Goal: Task Accomplishment & Management: Manage account settings

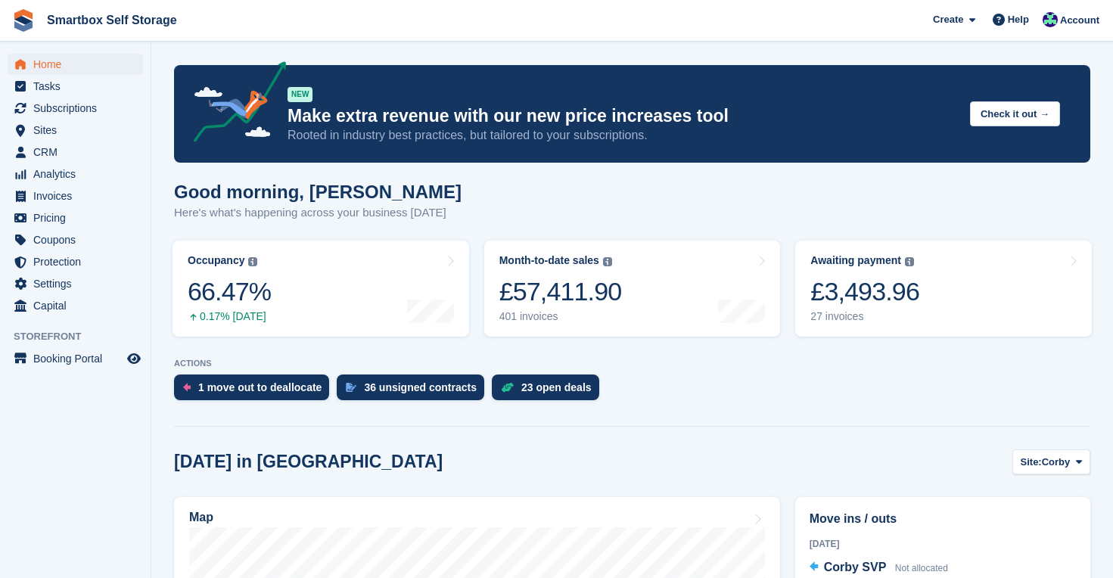
click at [57, 63] on span "Home" at bounding box center [78, 64] width 91 height 21
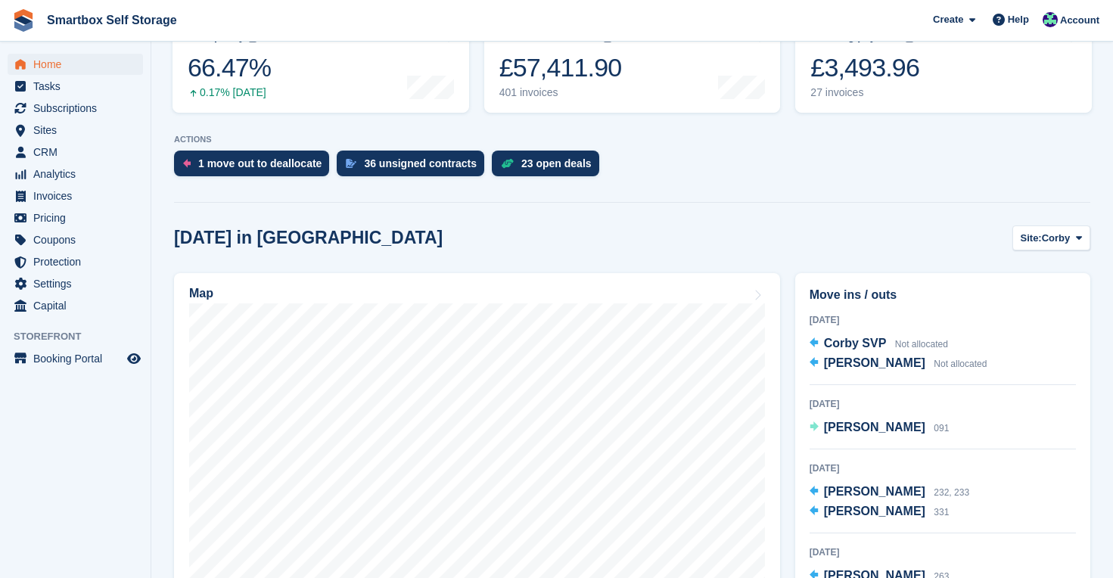
scroll to position [229, 0]
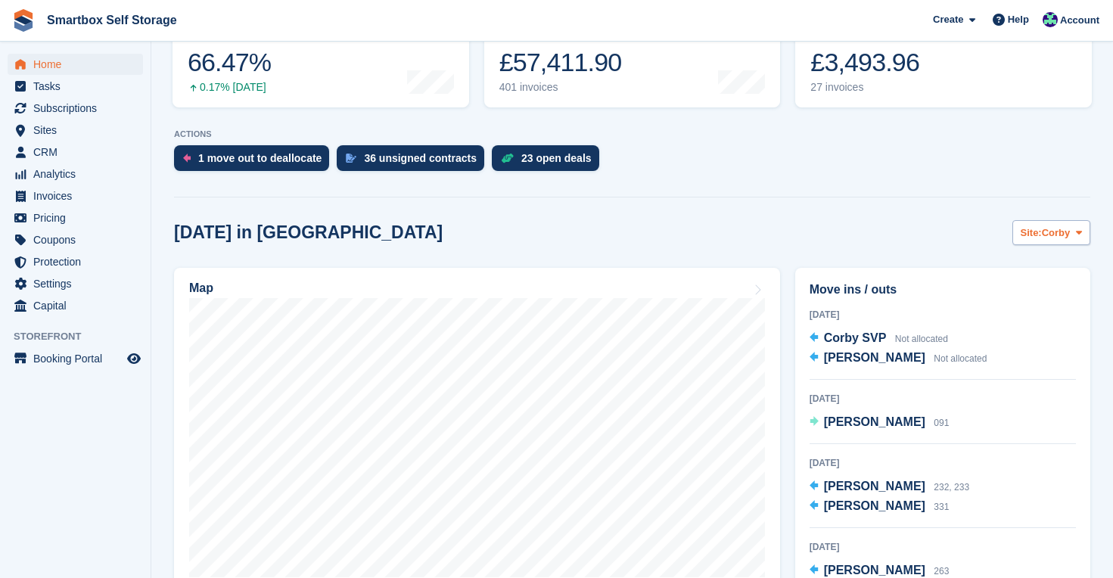
click at [1080, 235] on icon at bounding box center [1079, 233] width 6 height 10
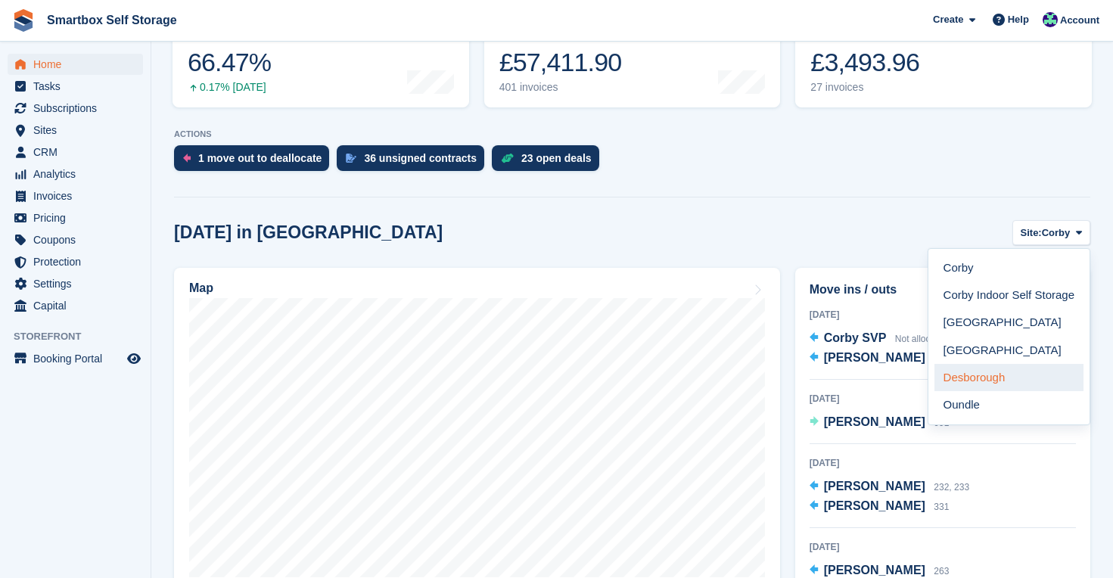
click at [1011, 381] on link "Desborough" at bounding box center [1009, 377] width 149 height 27
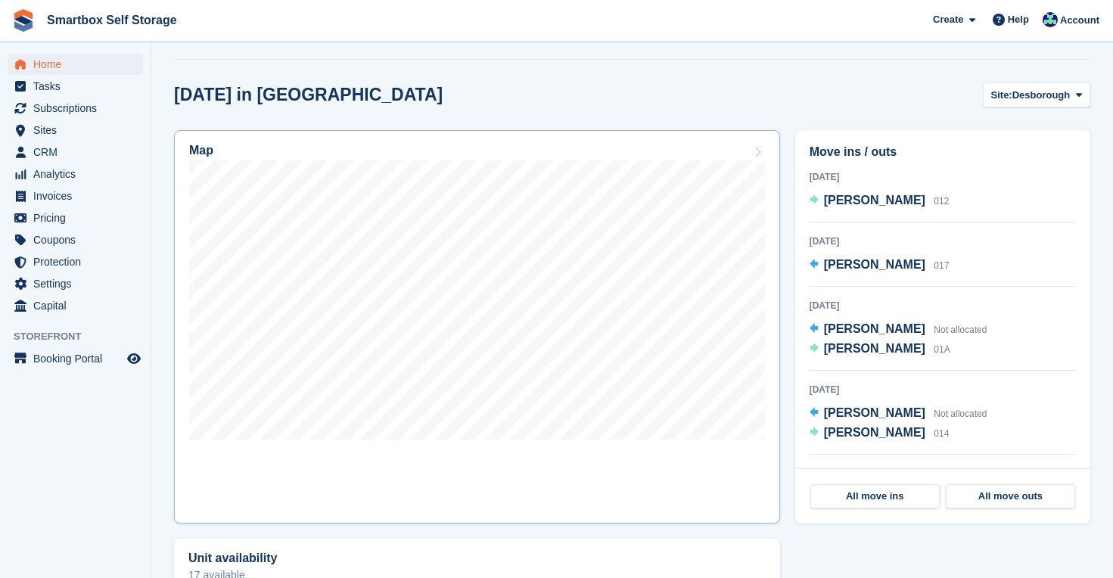
scroll to position [328, 0]
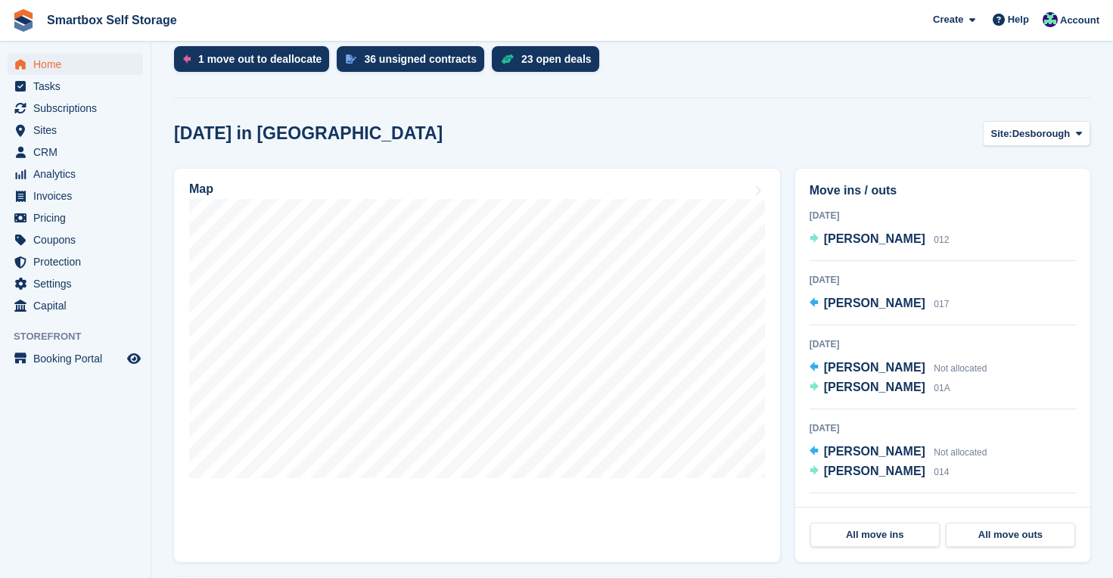
click at [47, 61] on span "Home" at bounding box center [78, 64] width 91 height 21
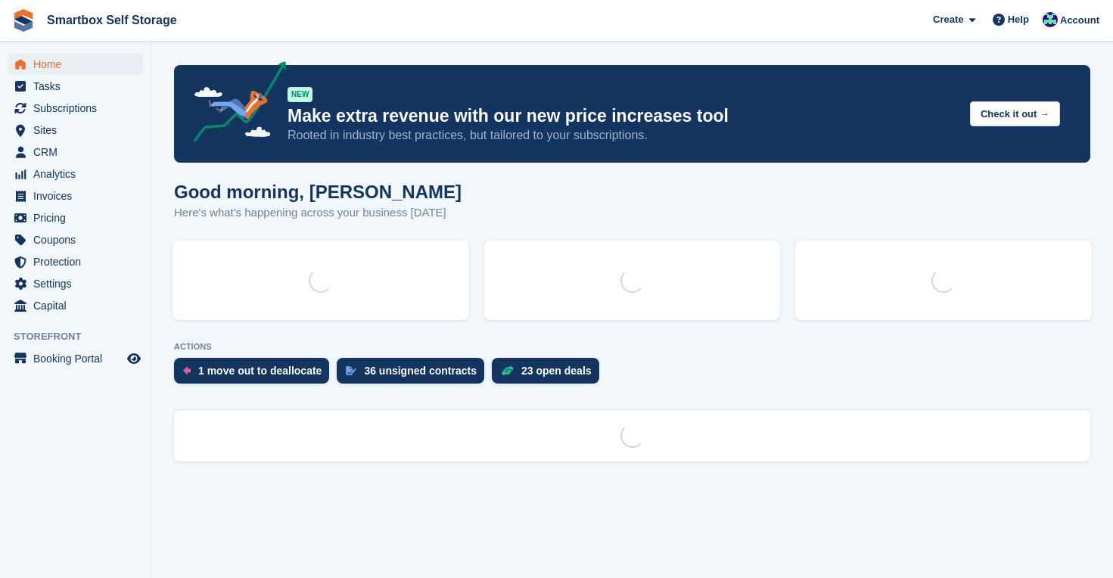
scroll to position [0, 0]
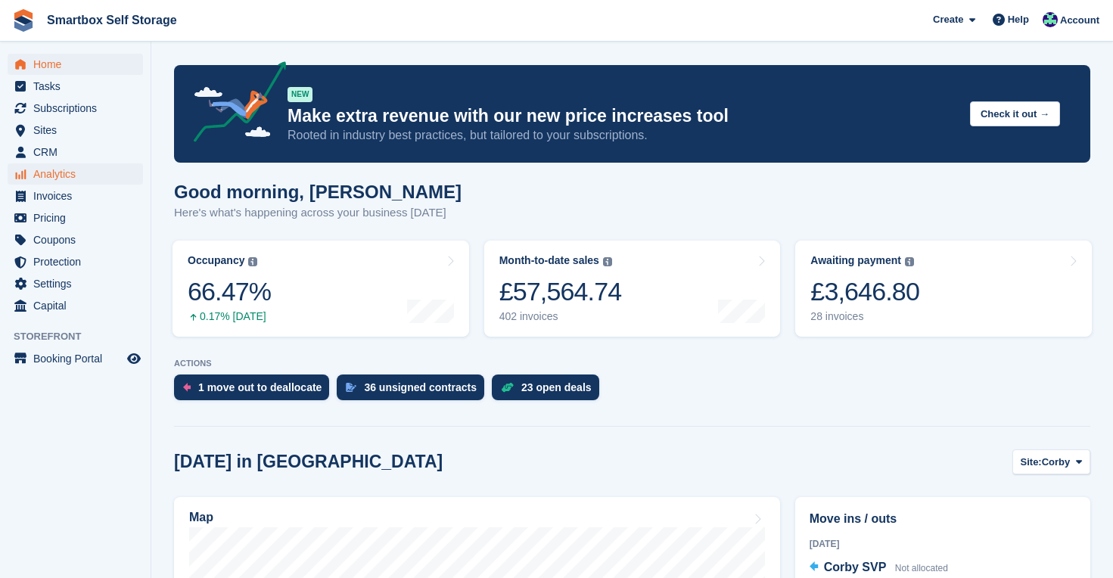
click at [68, 176] on span "Analytics" at bounding box center [78, 173] width 91 height 21
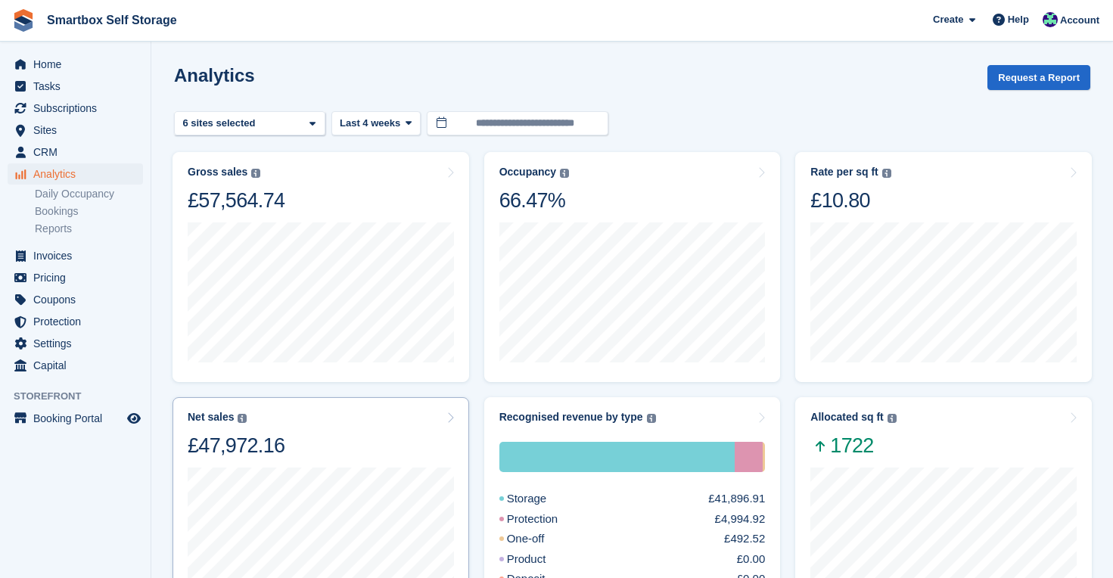
click at [338, 437] on div "Net sales The sum of all finalised invoices, after discount and excluding tax. …" at bounding box center [321, 435] width 266 height 48
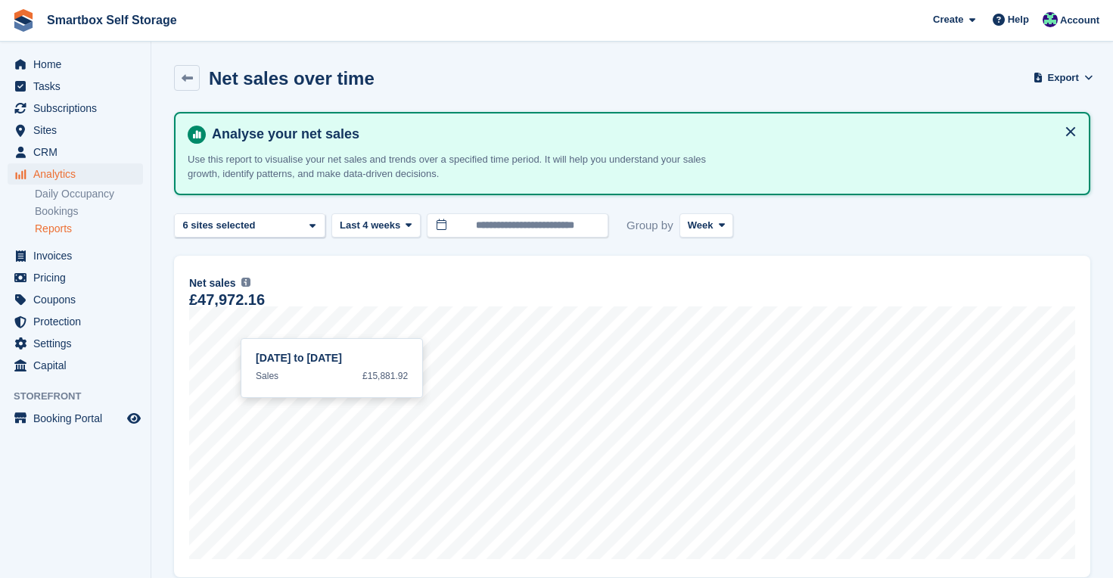
drag, startPoint x: 0, startPoint y: 0, endPoint x: 719, endPoint y: 241, distance: 758.1
click at [719, 222] on span at bounding box center [722, 225] width 12 height 12
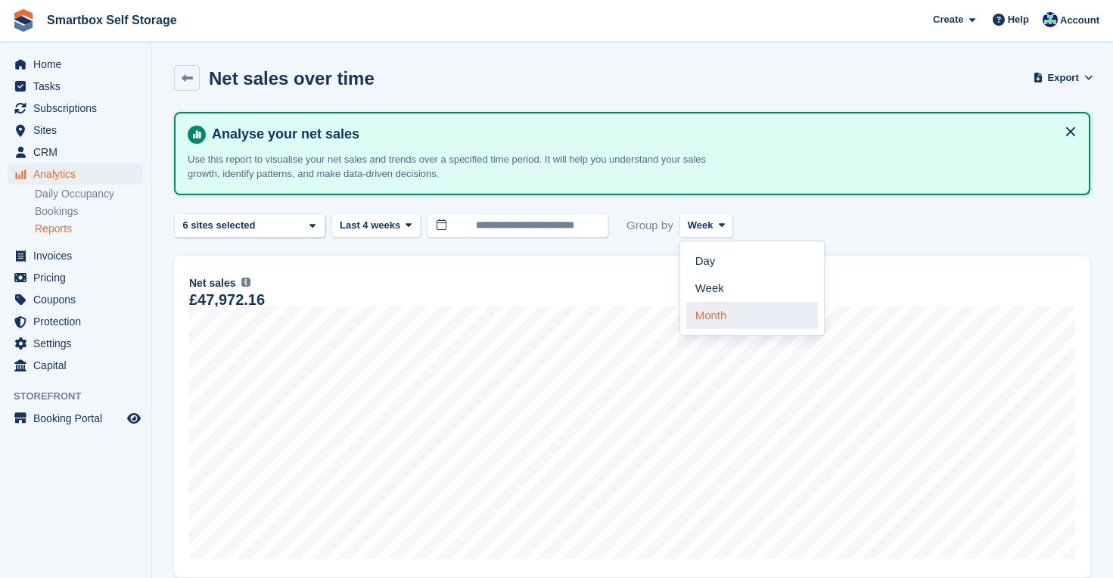
click at [723, 319] on link "Month" at bounding box center [752, 315] width 132 height 27
click at [400, 222] on span "Last 4 weeks" at bounding box center [370, 225] width 61 height 15
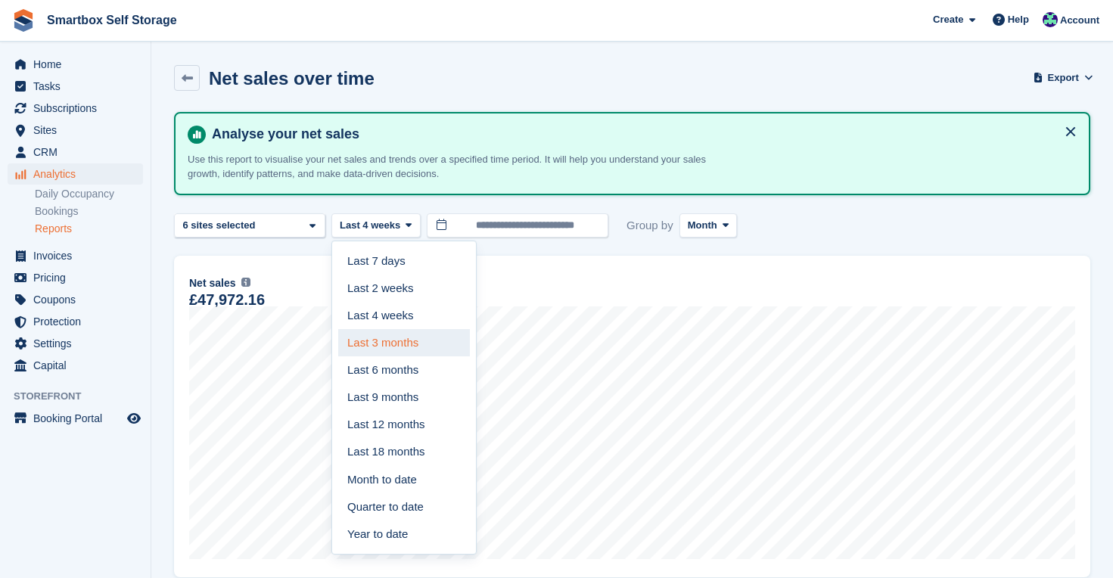
click at [414, 346] on link "Last 3 months" at bounding box center [404, 342] width 132 height 27
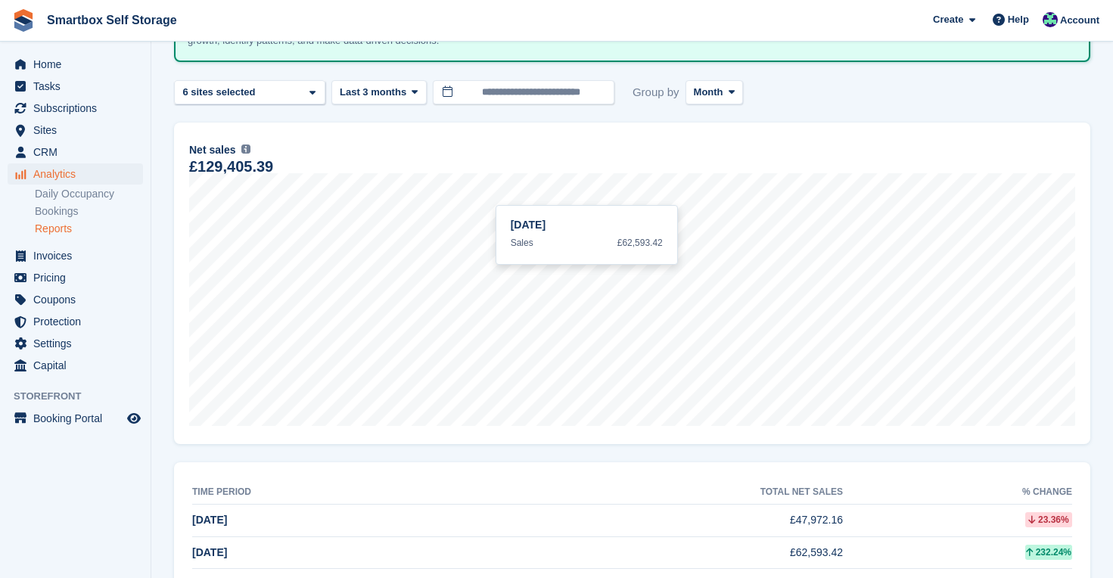
scroll to position [141, 0]
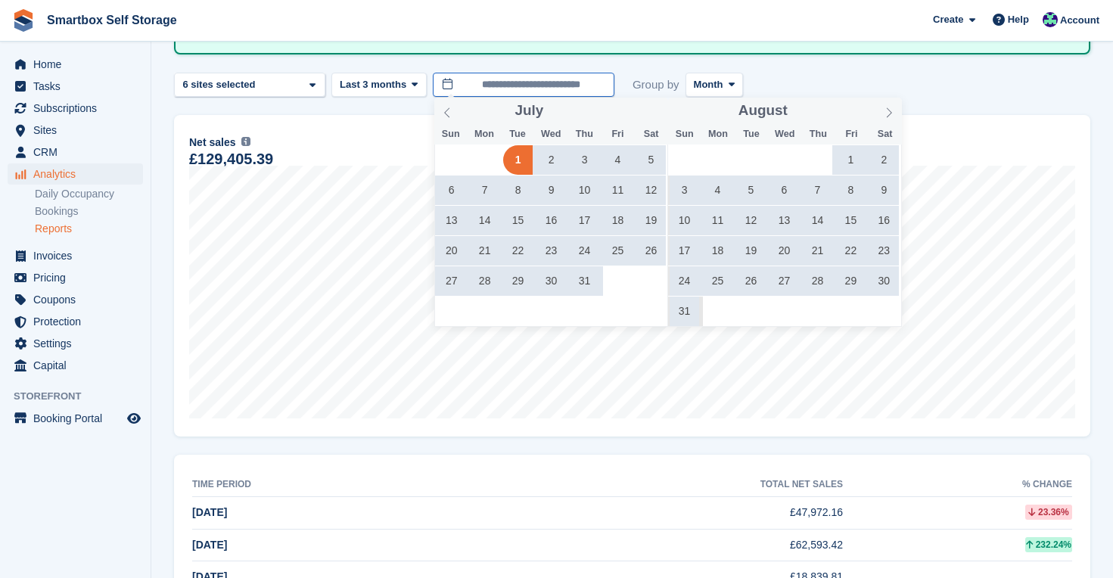
click at [524, 86] on input "**********" at bounding box center [524, 85] width 182 height 25
click at [847, 162] on span "1" at bounding box center [851, 160] width 30 height 30
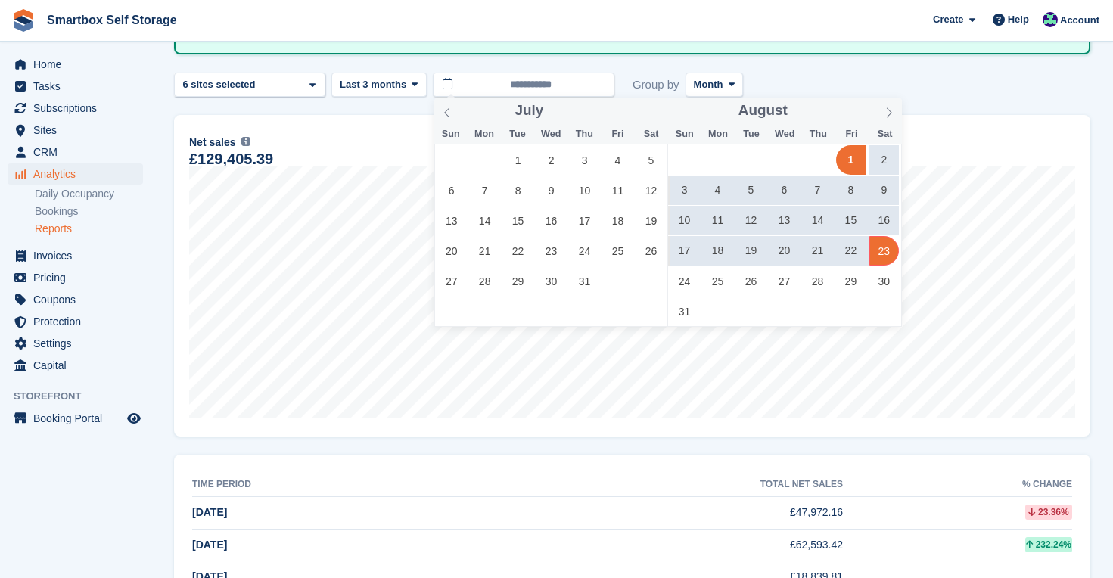
click at [879, 250] on span "23" at bounding box center [884, 251] width 30 height 30
type input "**********"
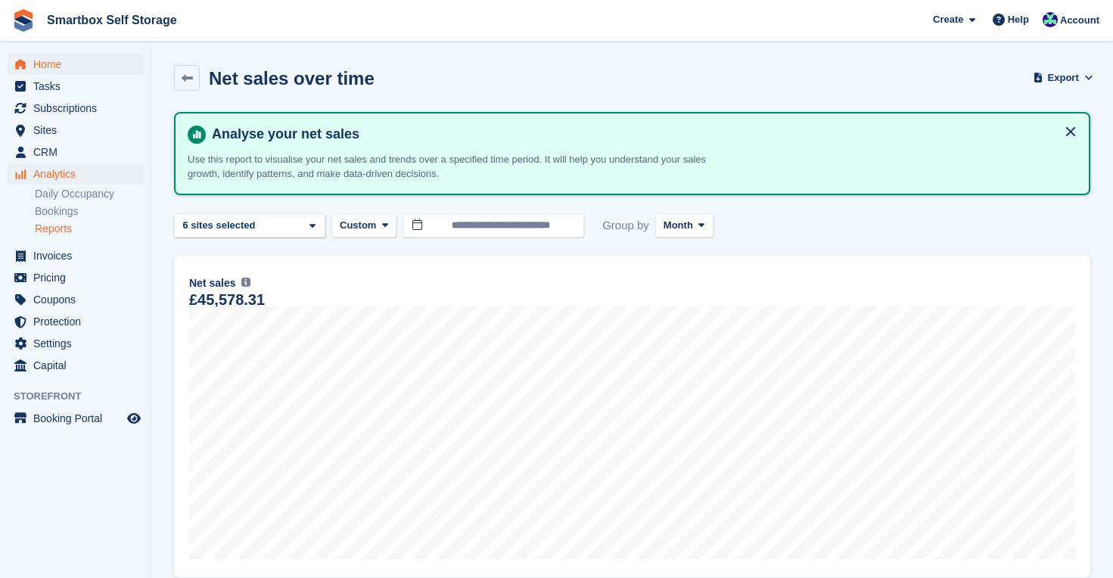
click at [47, 63] on span "Home" at bounding box center [78, 64] width 91 height 21
click at [1071, 131] on button at bounding box center [1071, 132] width 24 height 24
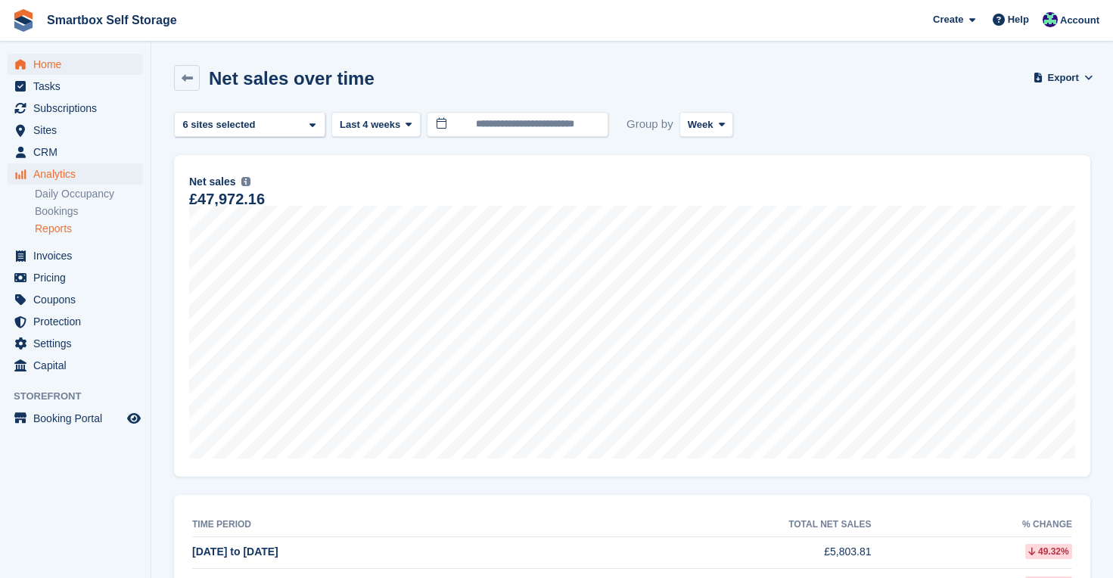
click at [47, 62] on span "Home" at bounding box center [78, 64] width 91 height 21
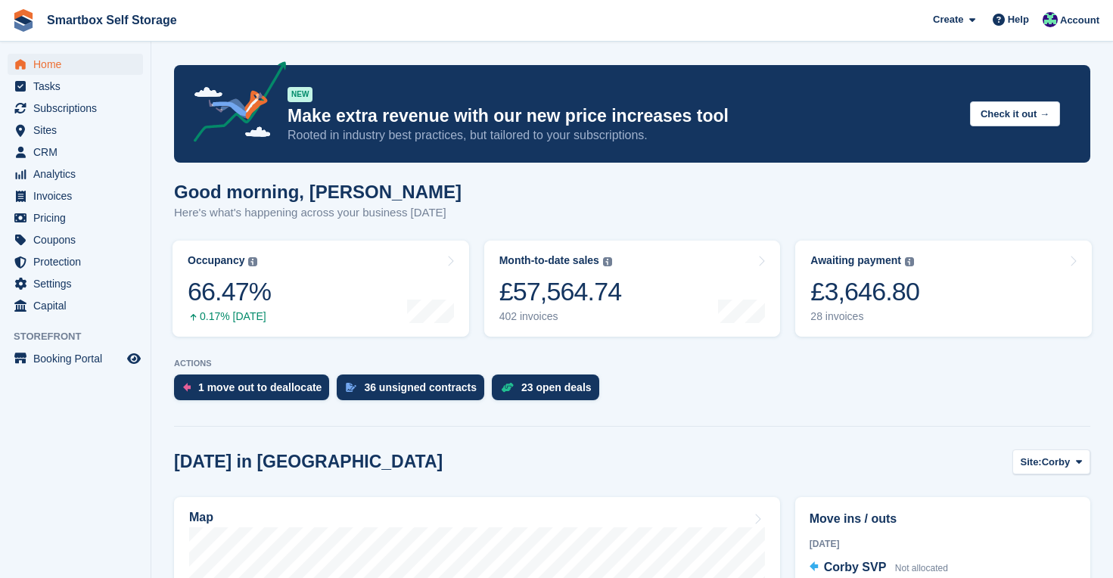
click at [110, 445] on aside "Home Tasks Subscriptions Subscriptions Subscriptions Contracts Price increases …" at bounding box center [75, 293] width 151 height 502
click at [69, 263] on span "Protection" at bounding box center [78, 261] width 91 height 21
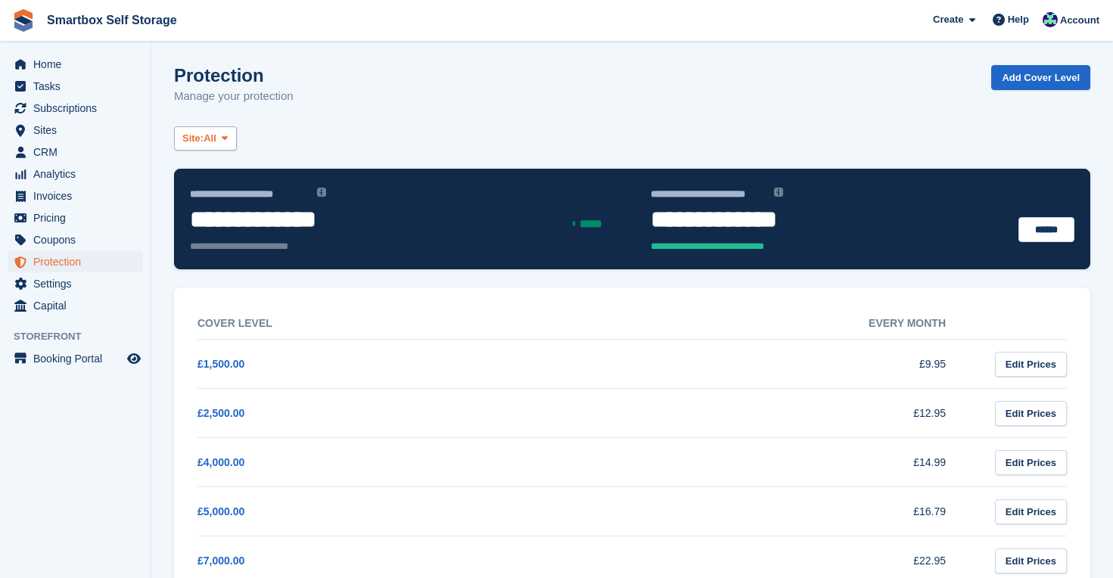
click at [204, 139] on span "Site:" at bounding box center [192, 138] width 21 height 15
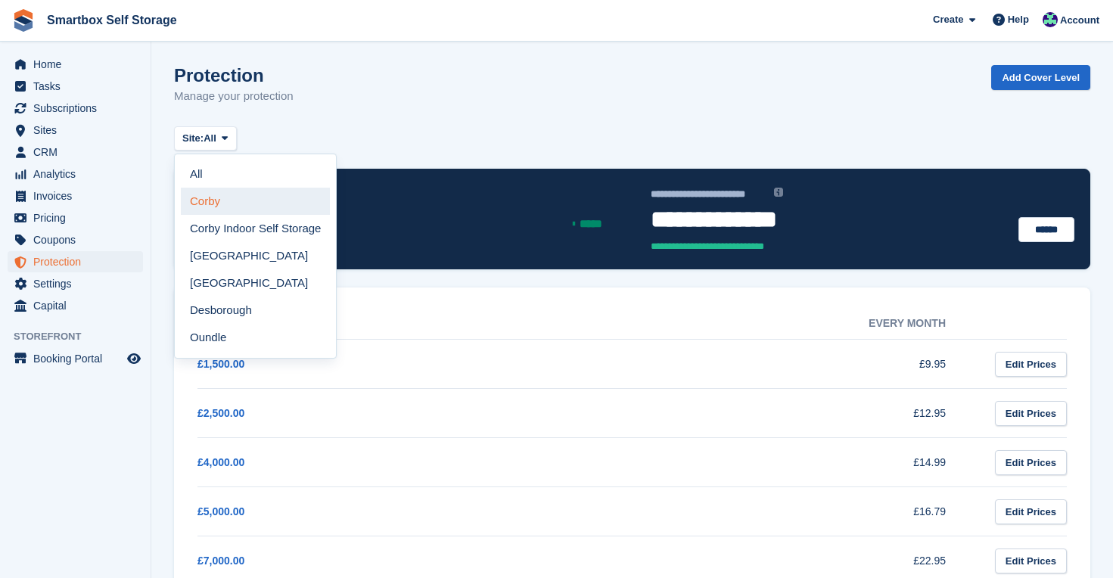
click at [215, 201] on link "Corby" at bounding box center [255, 201] width 149 height 27
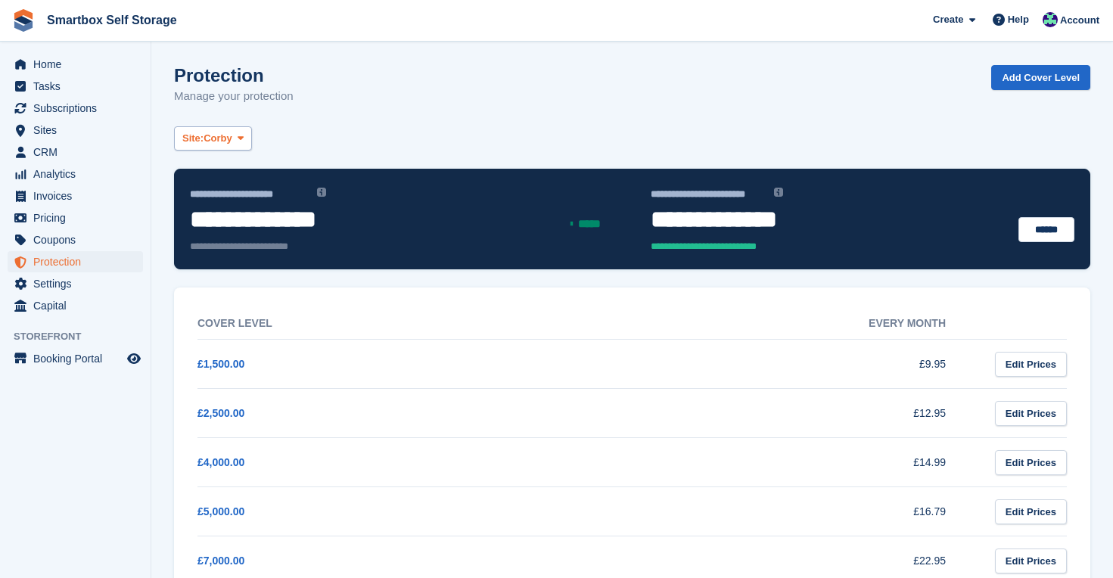
click at [232, 135] on span "Corby" at bounding box center [218, 138] width 29 height 15
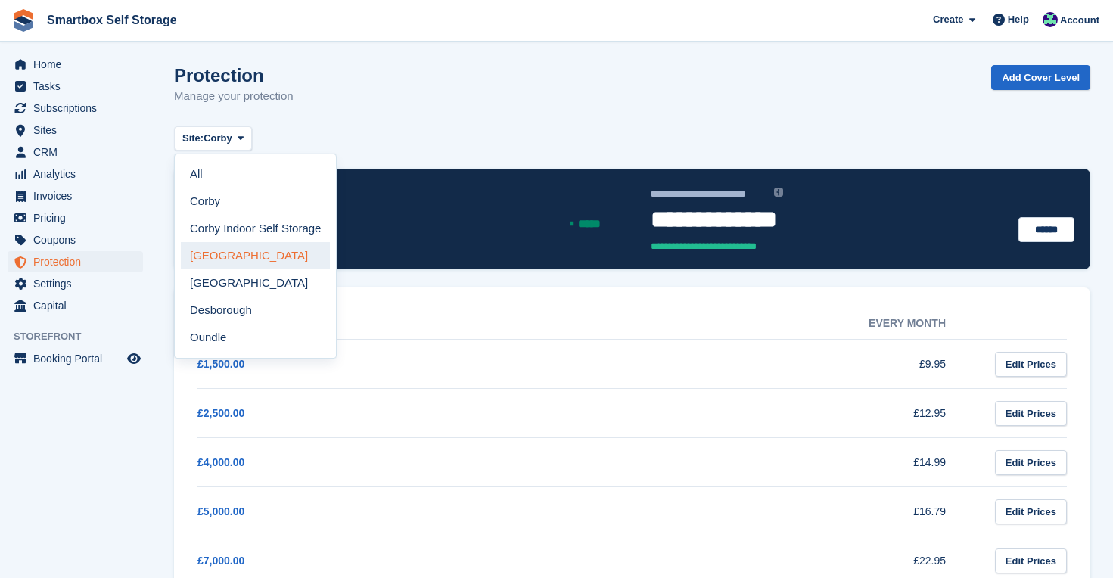
click at [253, 259] on link "[GEOGRAPHIC_DATA]" at bounding box center [255, 255] width 149 height 27
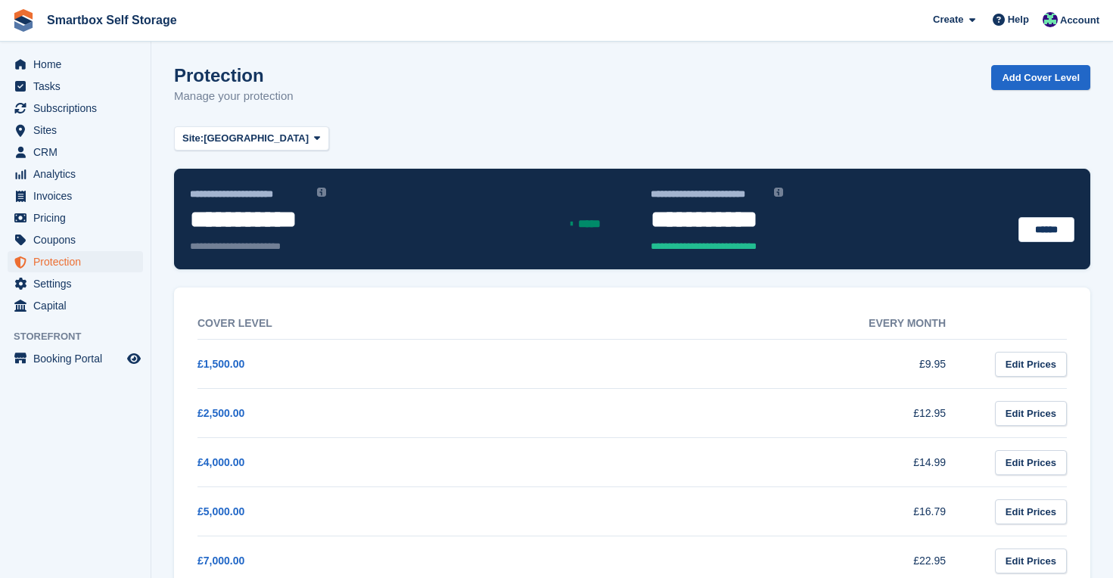
click at [412, 122] on div "Protection Manage your protection Add Cover Level" at bounding box center [632, 94] width 916 height 58
click at [629, 73] on div "Protection Manage your protection Add Cover Level" at bounding box center [632, 94] width 916 height 58
click at [49, 66] on span "Home" at bounding box center [78, 64] width 91 height 21
